Goal: Information Seeking & Learning: Learn about a topic

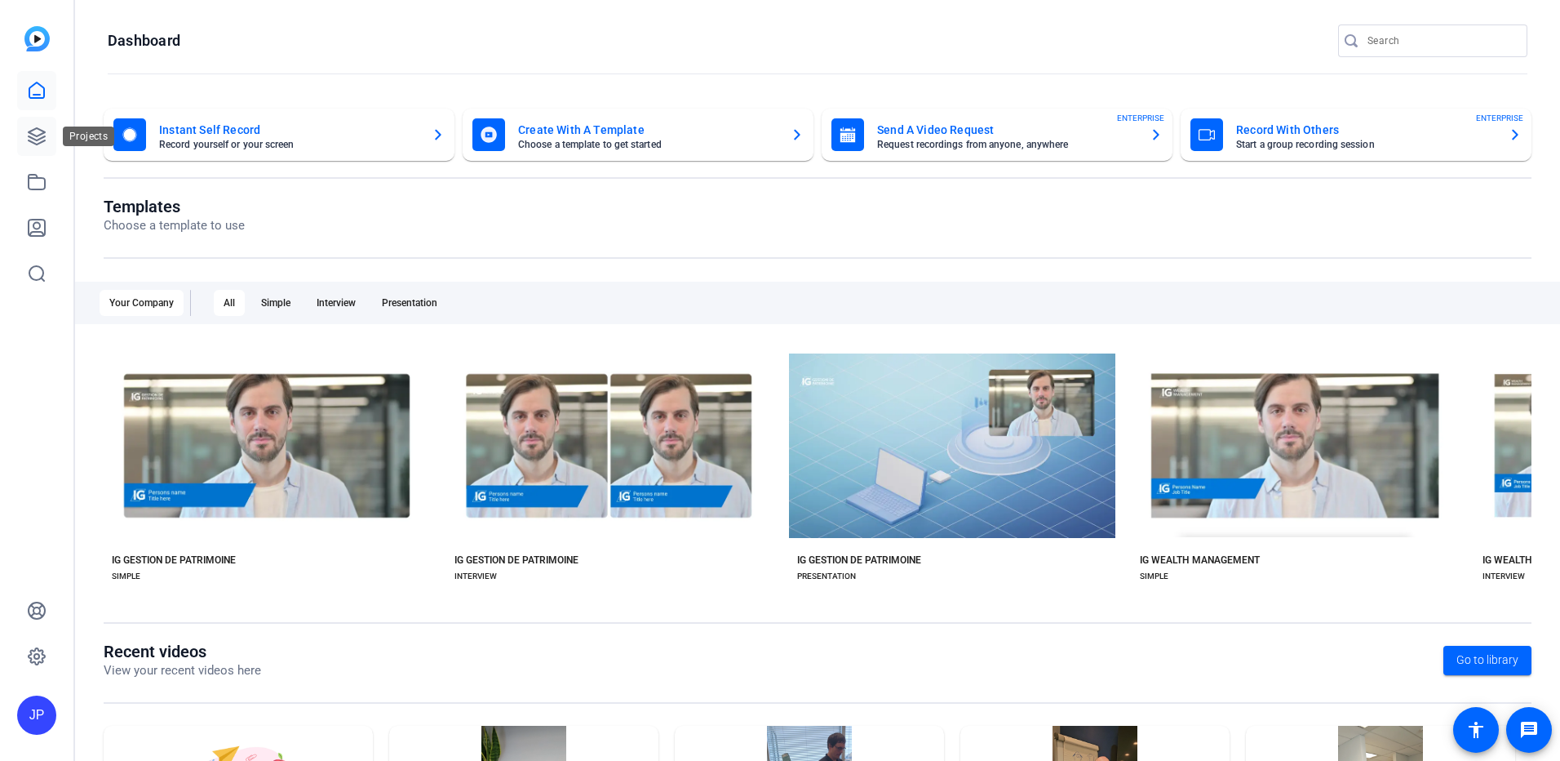
click at [27, 132] on icon at bounding box center [37, 136] width 20 height 20
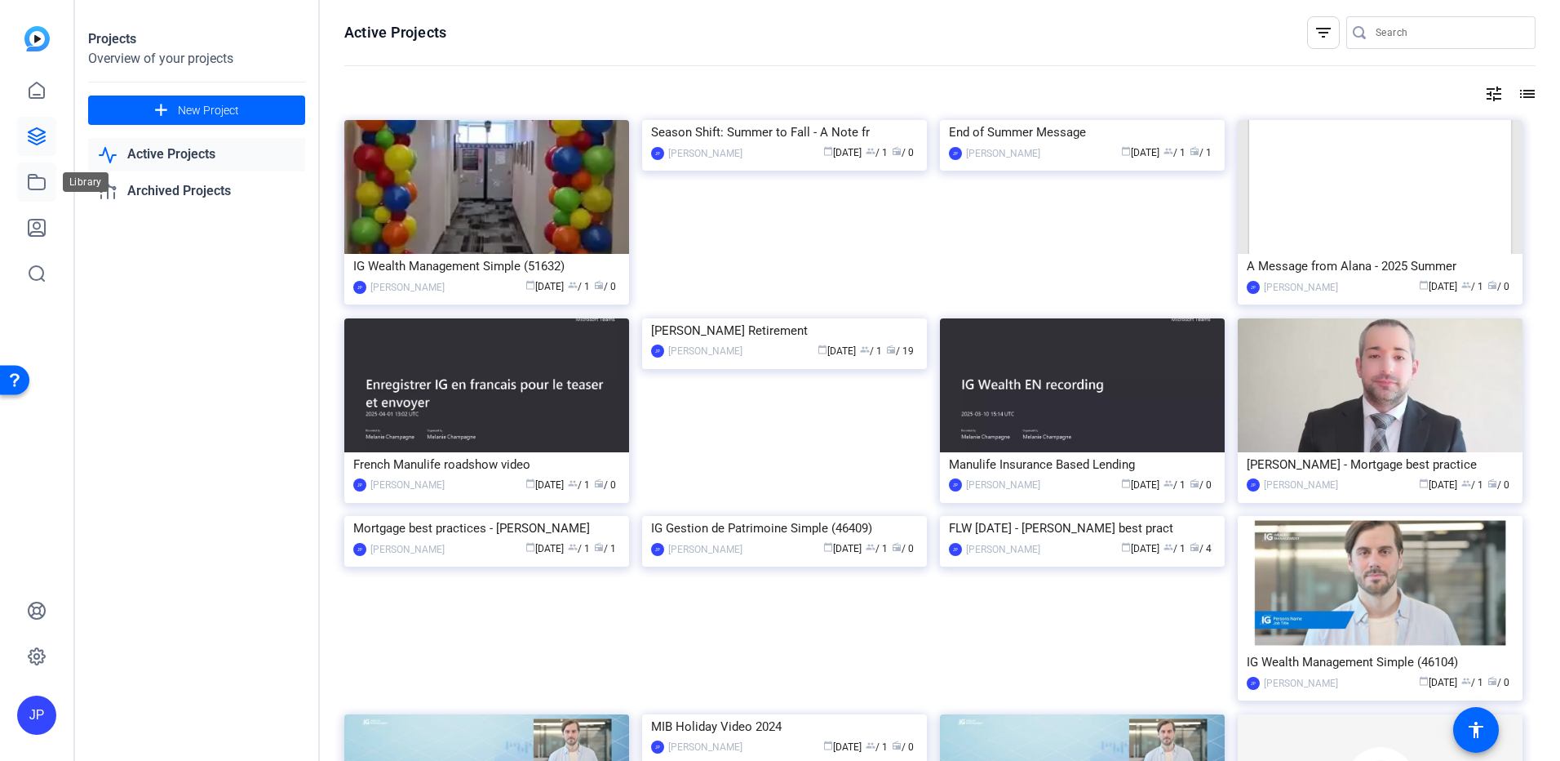
click at [52, 185] on link at bounding box center [36, 181] width 39 height 39
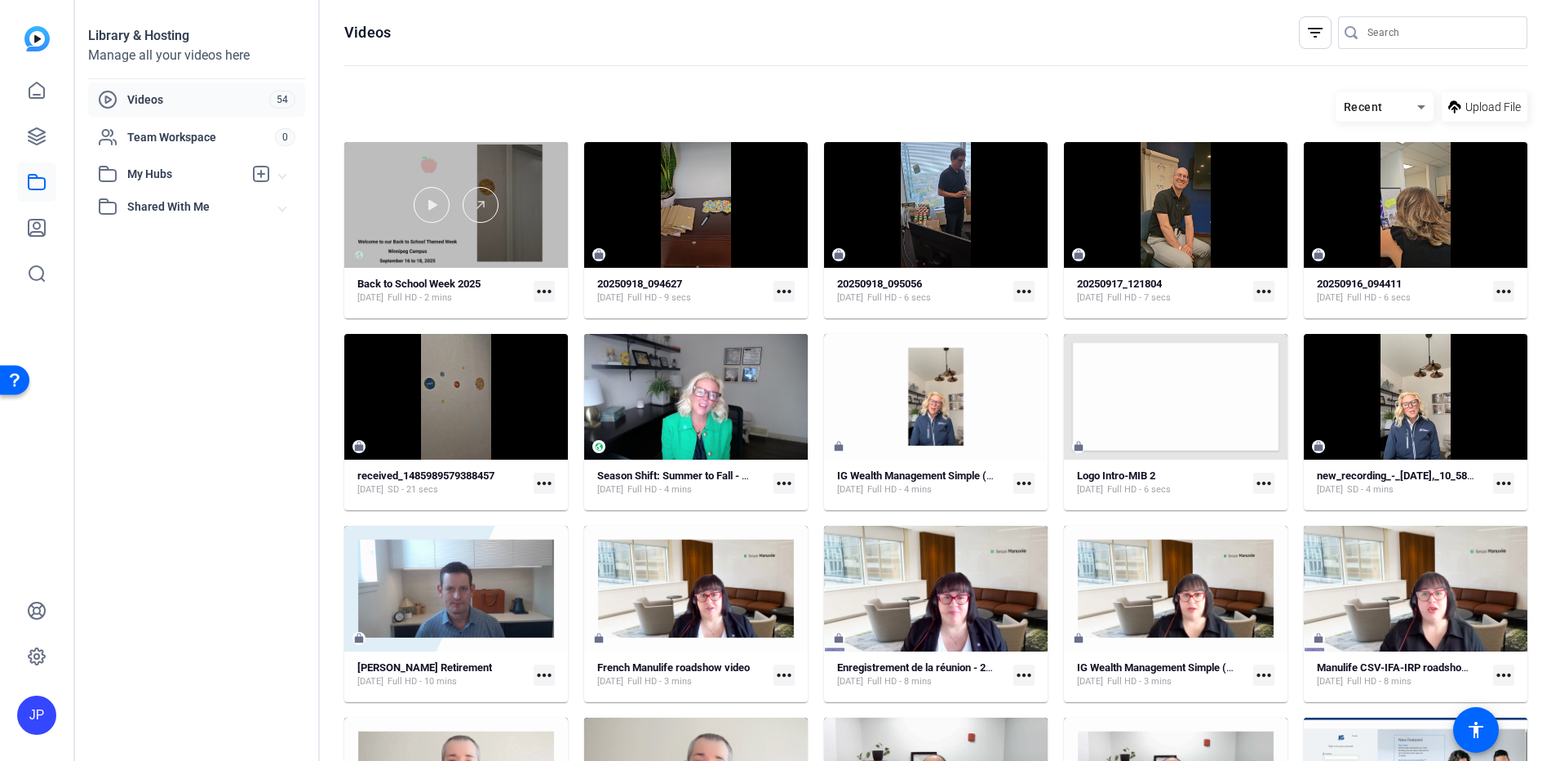
click at [533, 228] on div at bounding box center [456, 205] width 224 height 126
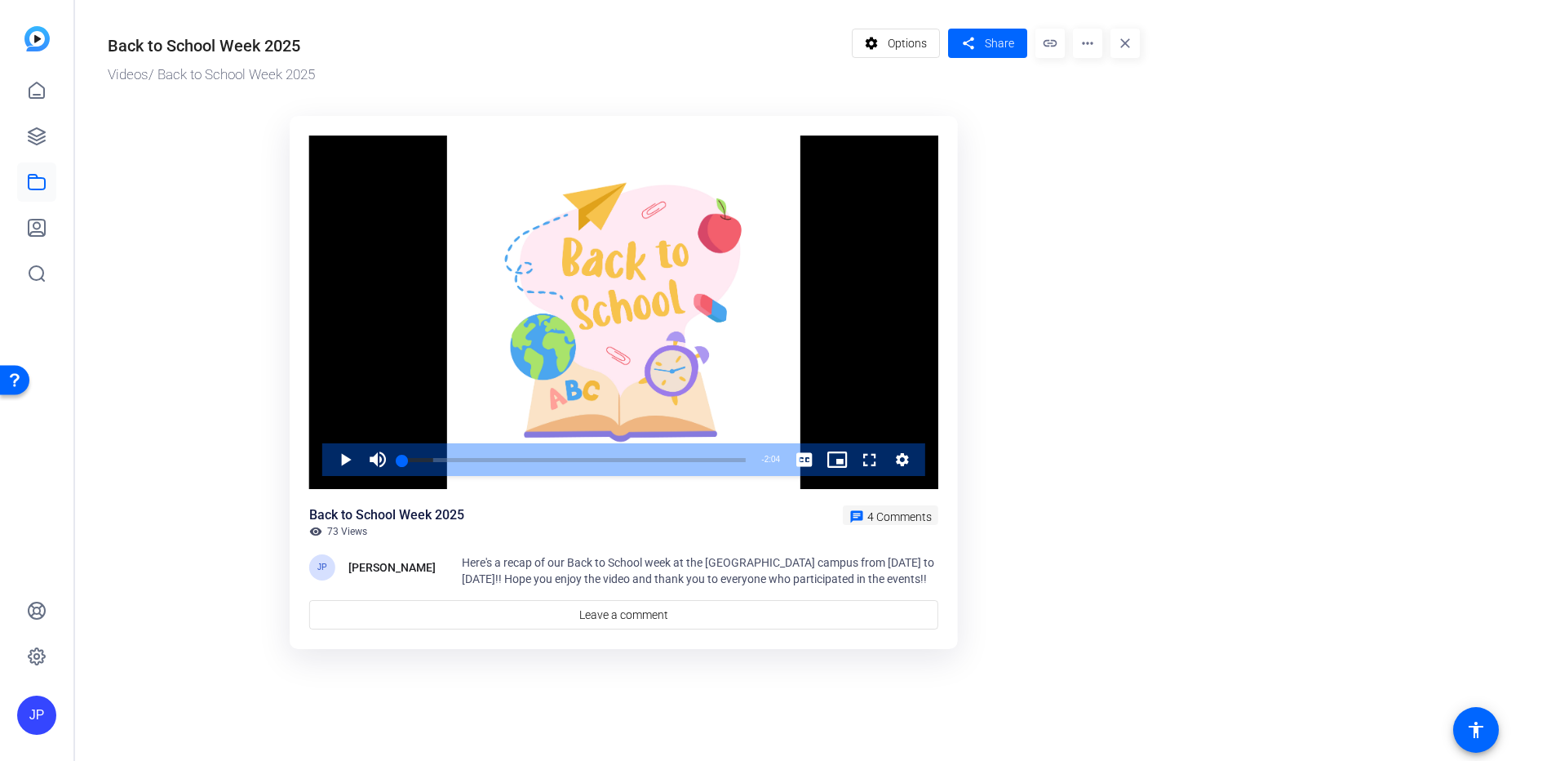
click at [894, 517] on span "4 Comments" at bounding box center [899, 516] width 64 height 13
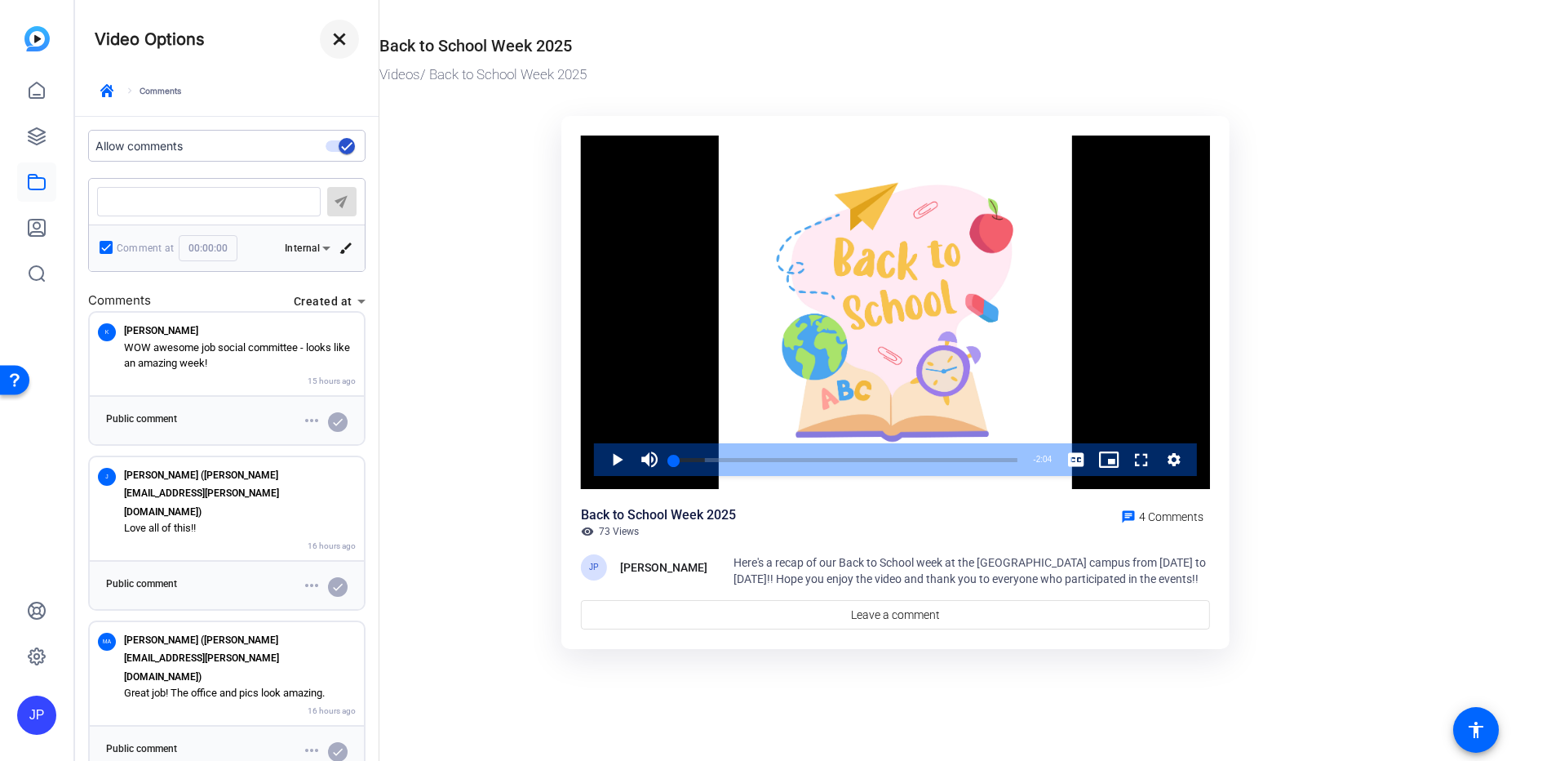
click at [341, 43] on mat-icon "close" at bounding box center [340, 39] width 20 height 20
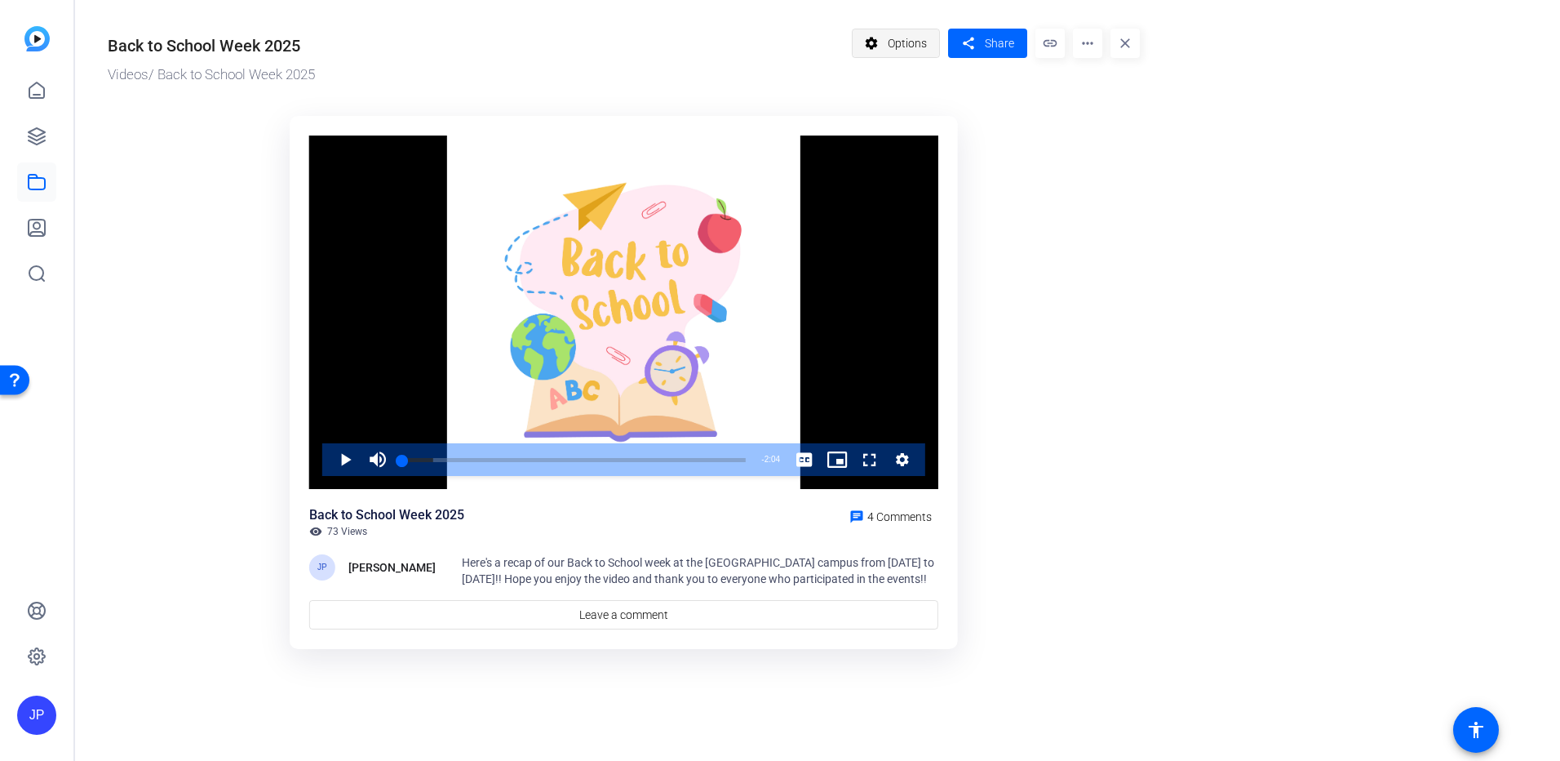
click at [920, 42] on span "Options" at bounding box center [907, 43] width 39 height 31
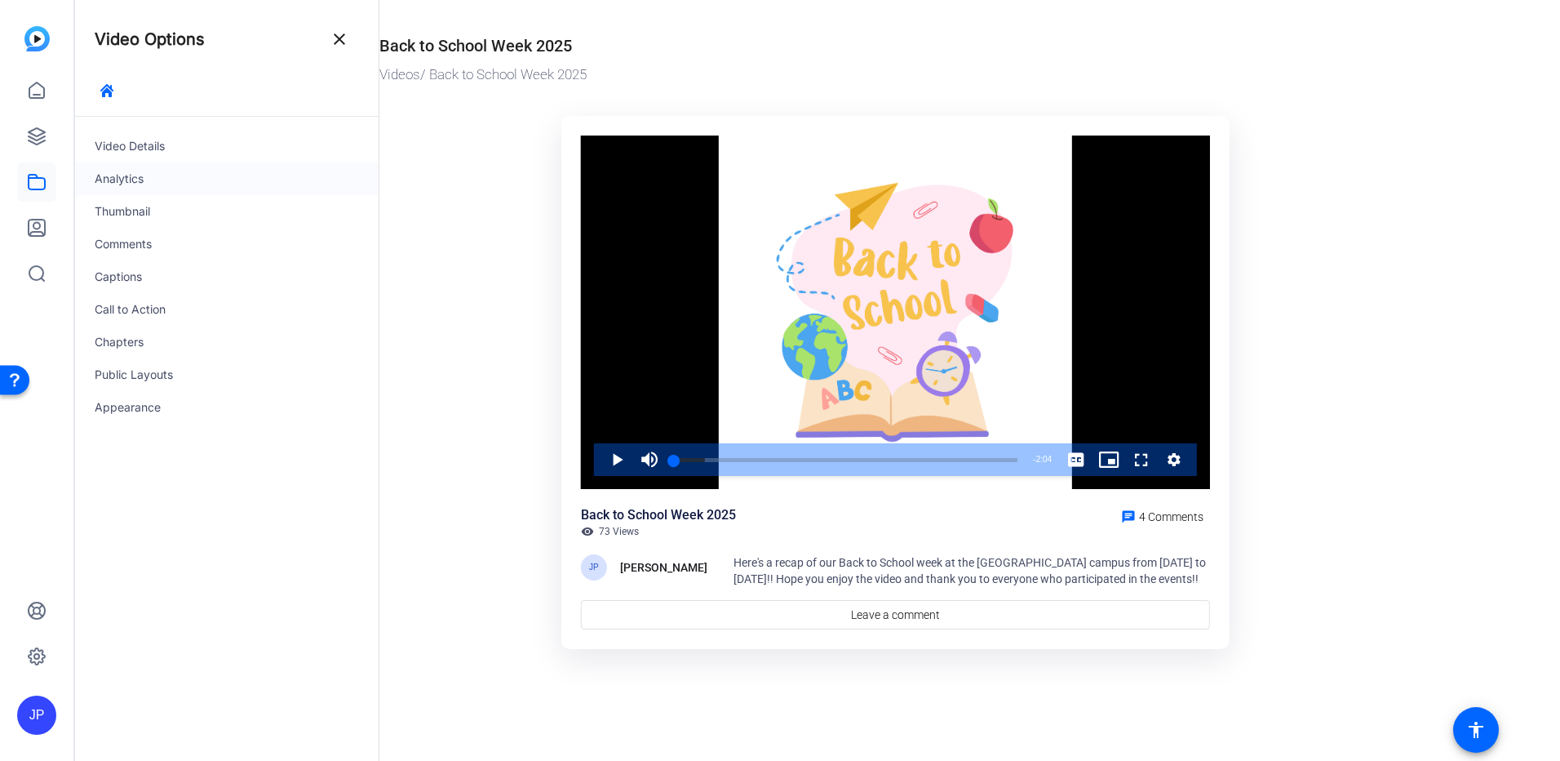
click at [127, 176] on div "Analytics" at bounding box center [227, 178] width 304 height 33
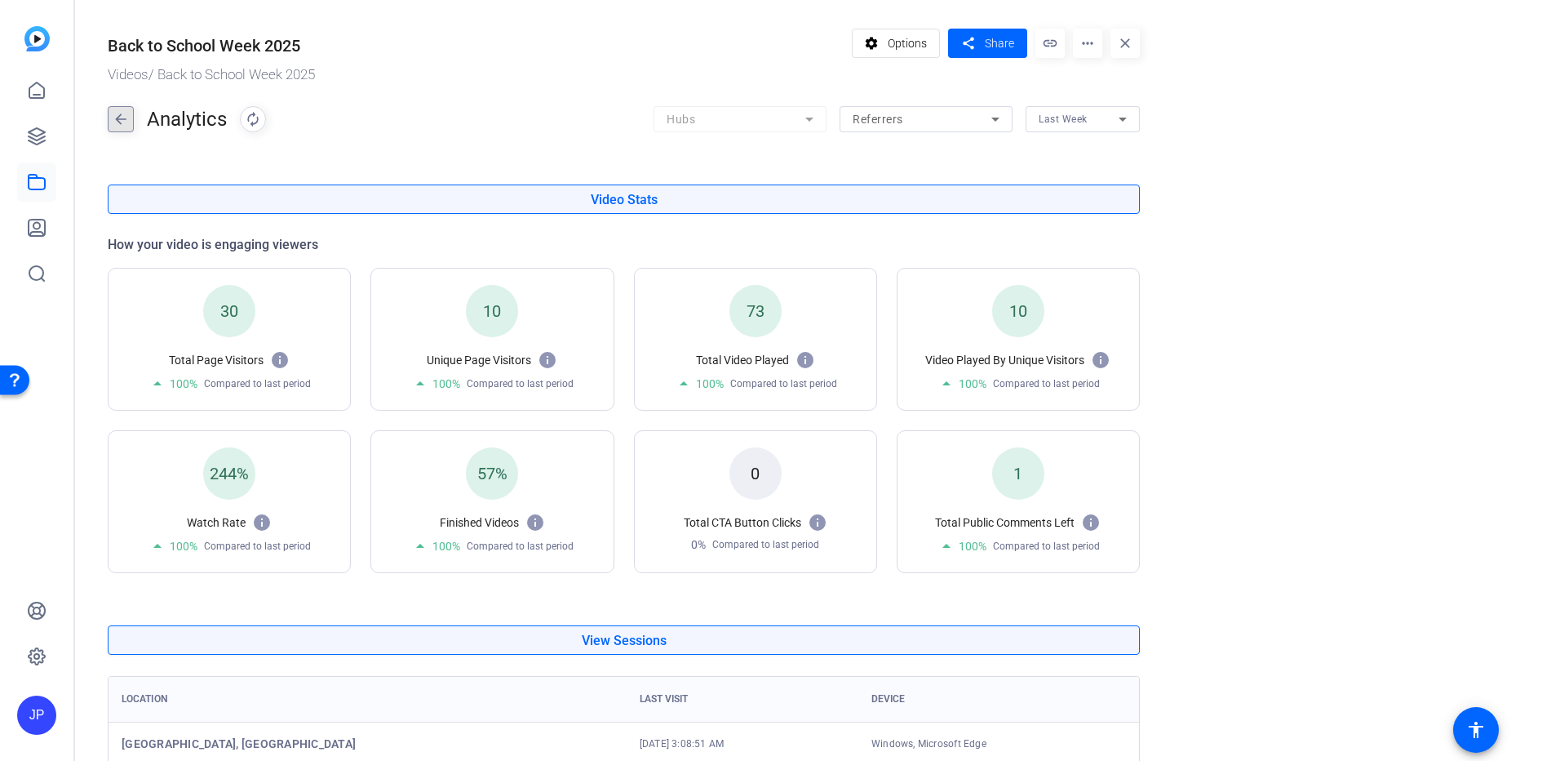
click at [118, 118] on mat-icon "arrow_back" at bounding box center [121, 119] width 24 height 26
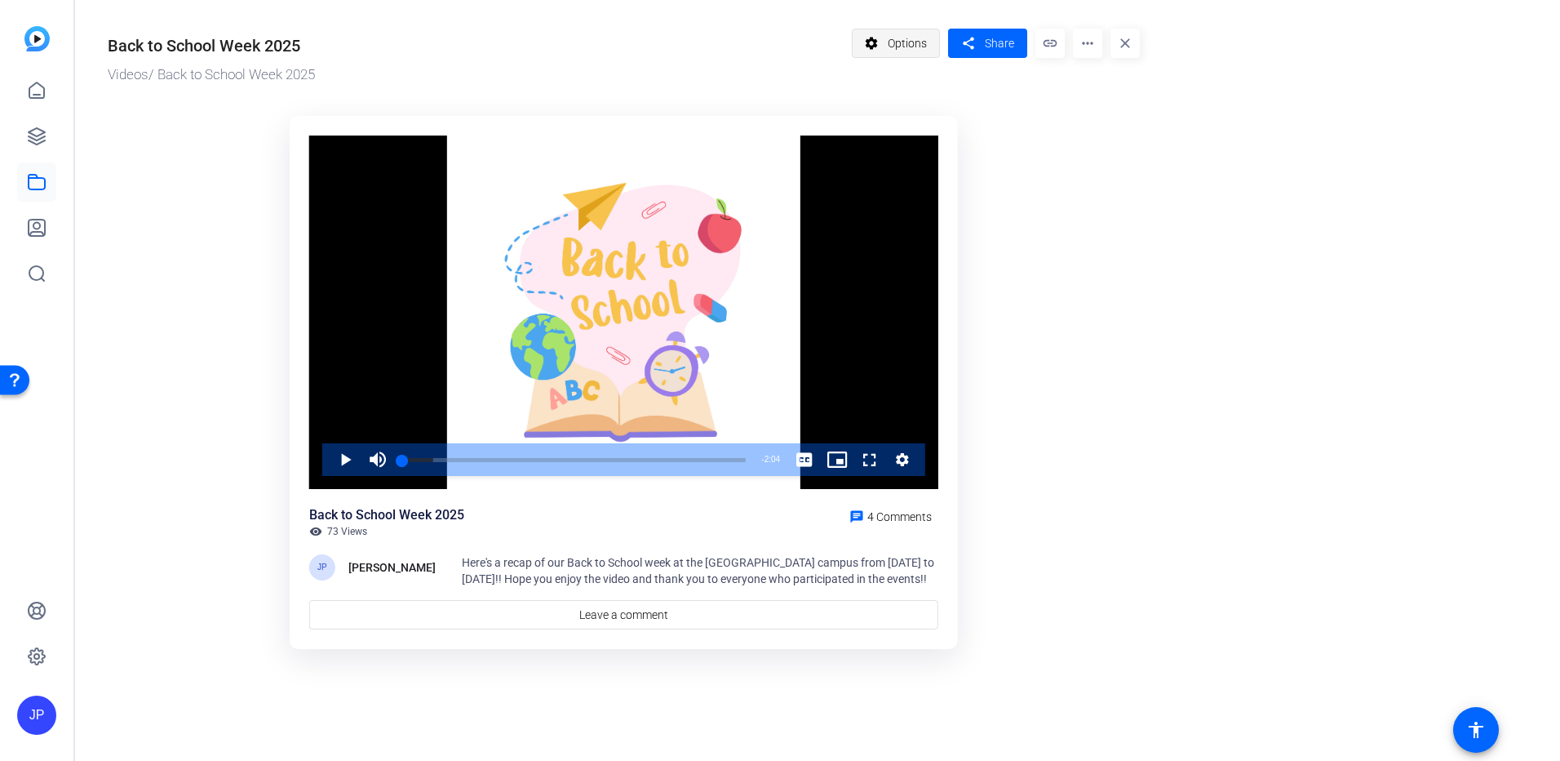
click at [907, 46] on span "Options" at bounding box center [907, 43] width 39 height 31
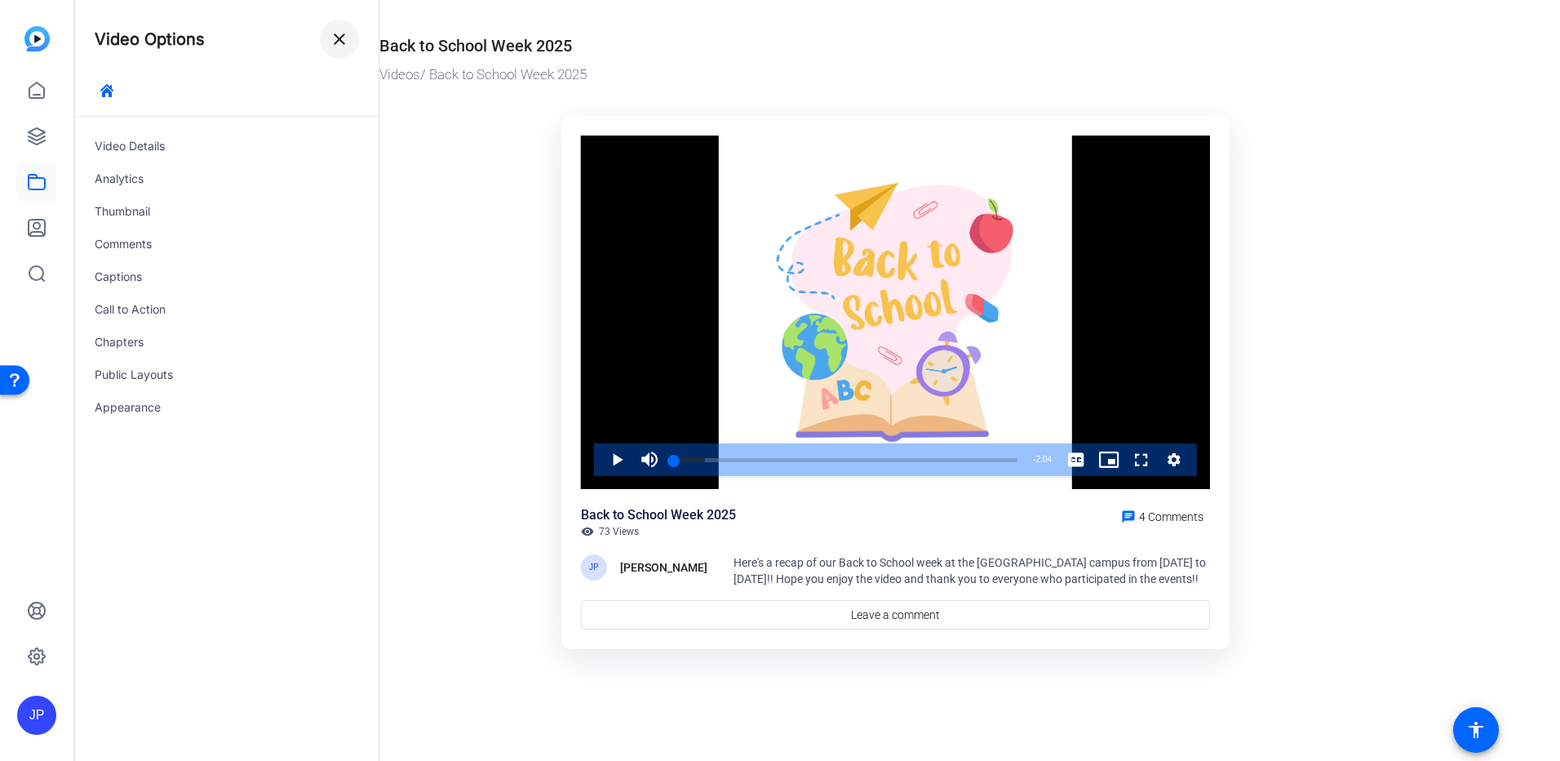
click at [335, 50] on span at bounding box center [339, 39] width 39 height 39
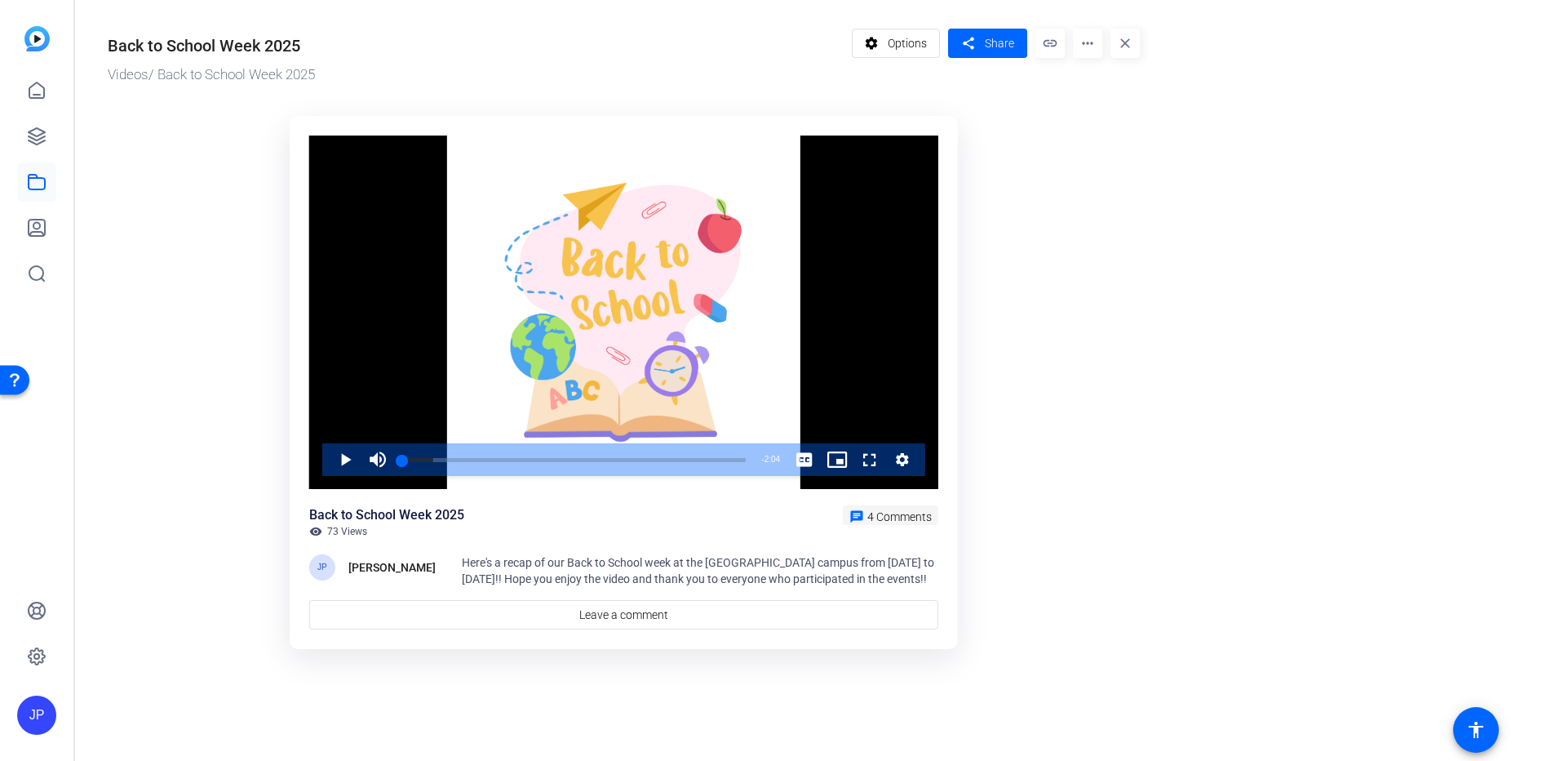
click at [898, 517] on span "4 Comments" at bounding box center [899, 516] width 64 height 13
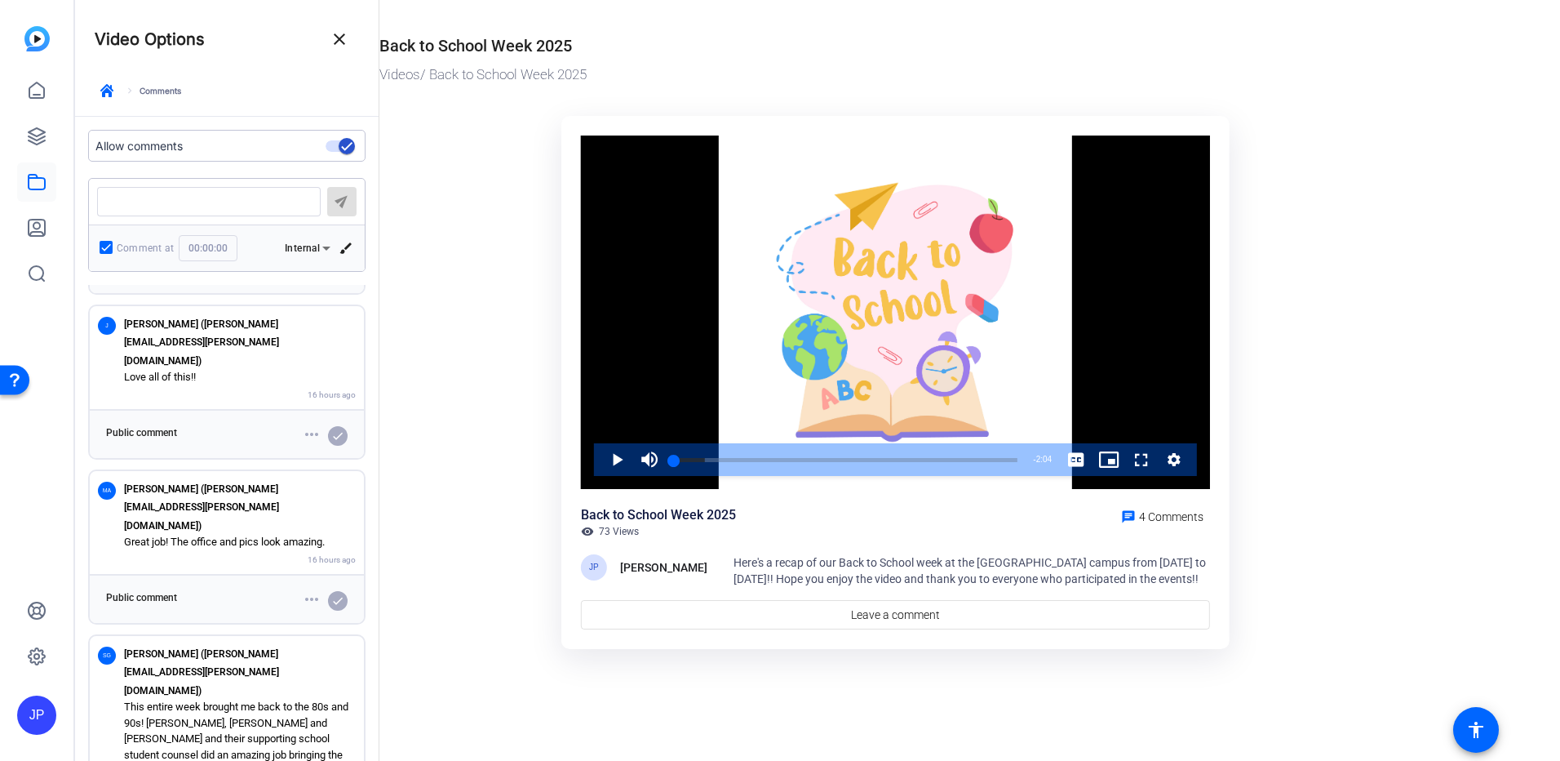
scroll to position [153, 0]
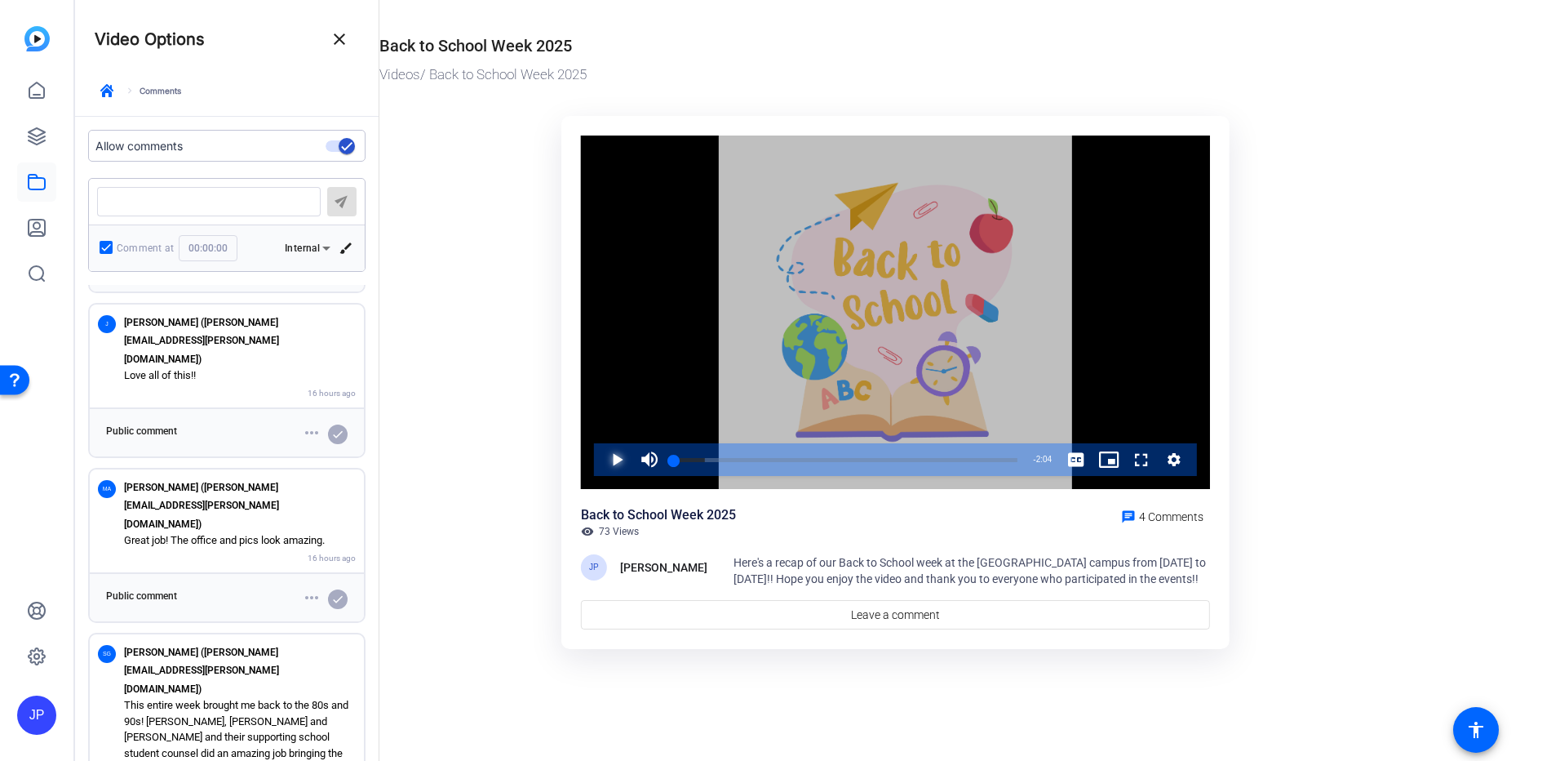
click at [601, 464] on span "Video Player" at bounding box center [601, 459] width 0 height 33
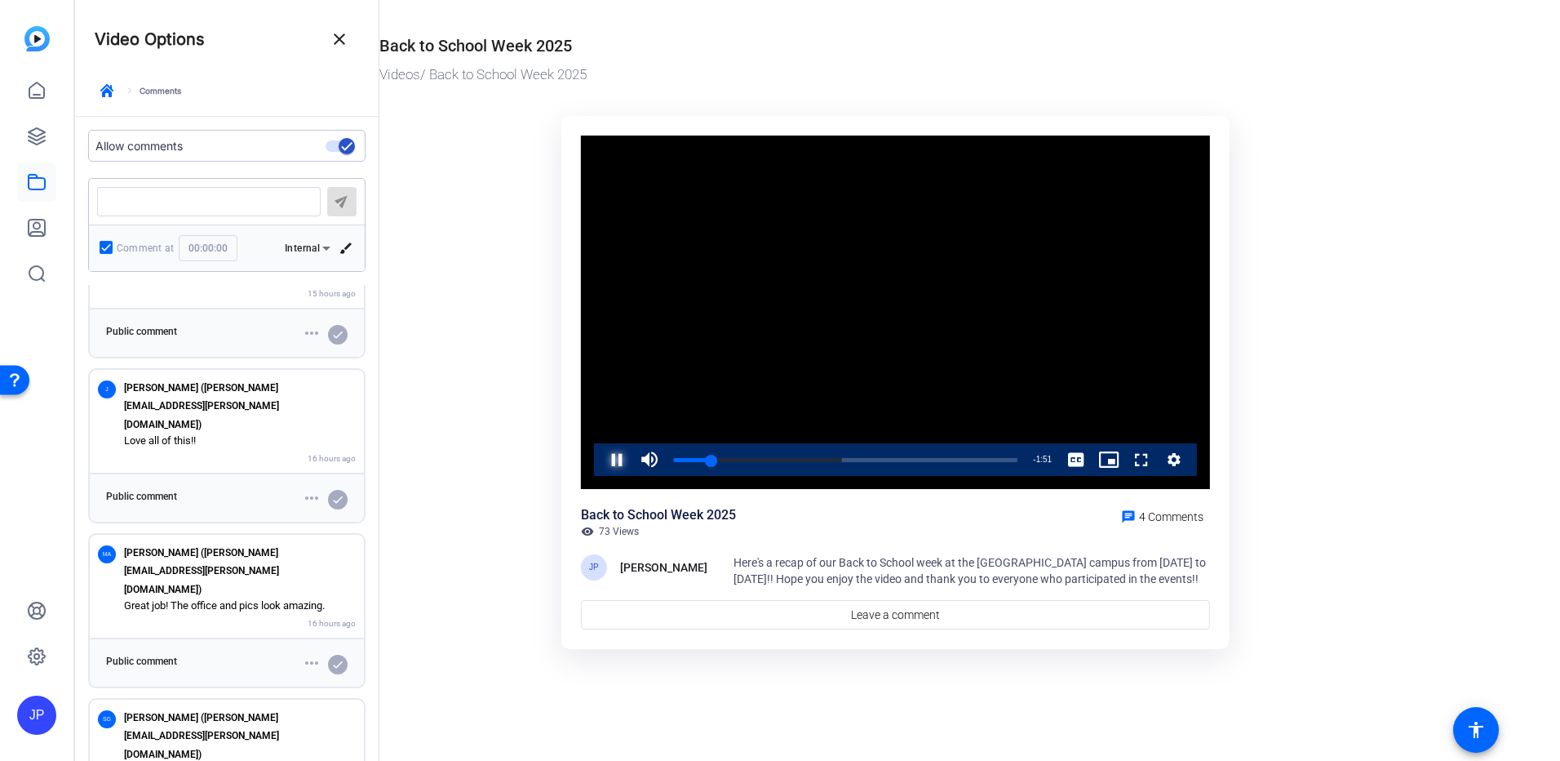
scroll to position [0, 0]
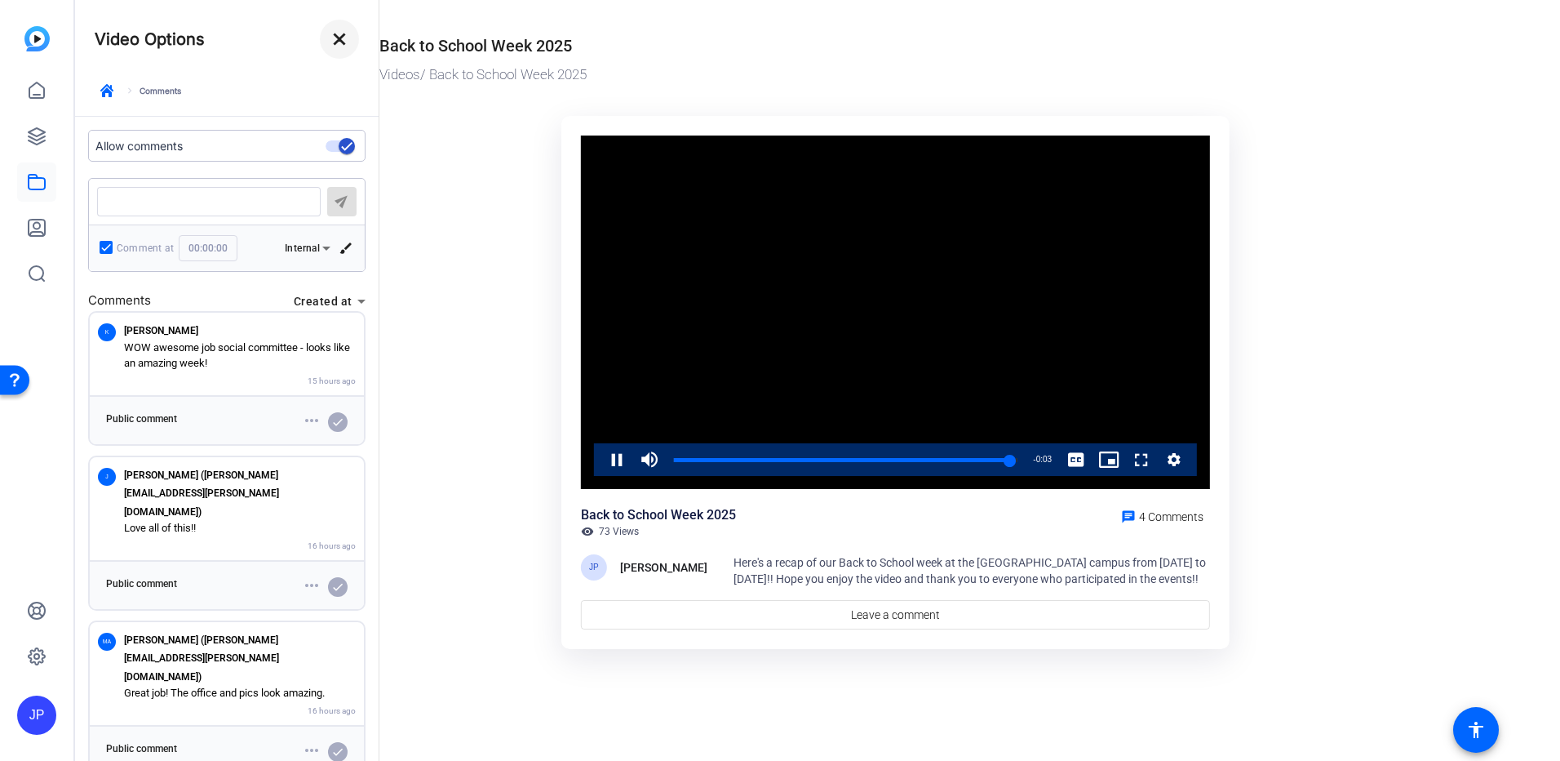
click at [334, 39] on mat-icon "close" at bounding box center [340, 39] width 20 height 20
